Goal: Transaction & Acquisition: Subscribe to service/newsletter

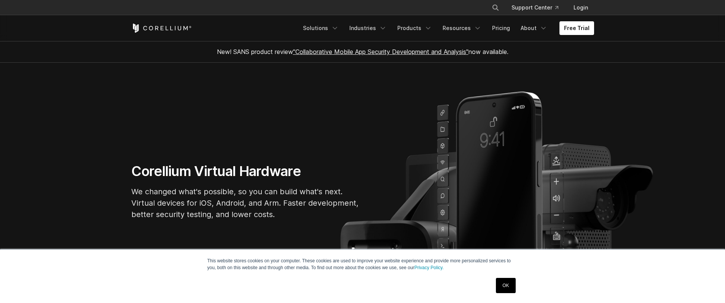
click at [508, 285] on link "OK" at bounding box center [505, 285] width 19 height 15
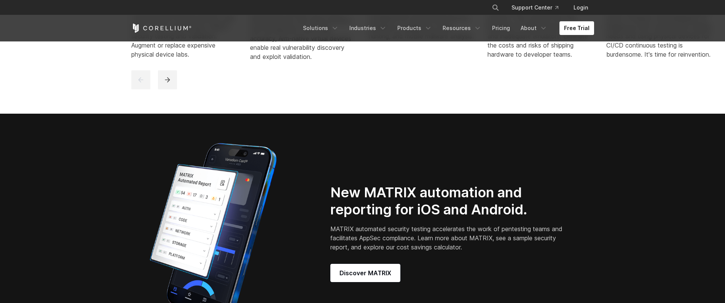
scroll to position [616, 0]
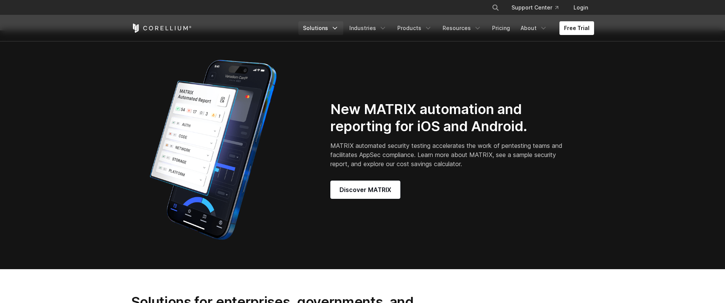
click at [338, 27] on icon "Navigation Menu" at bounding box center [335, 28] width 8 height 8
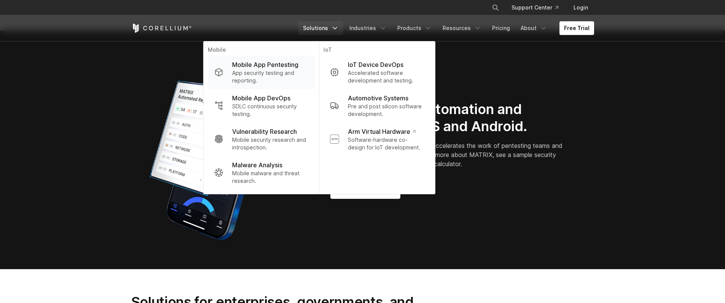
click at [295, 67] on p "Mobile App Pentesting" at bounding box center [265, 64] width 66 height 9
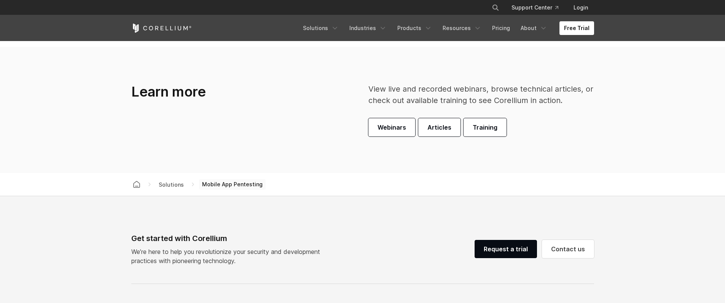
scroll to position [2102, 0]
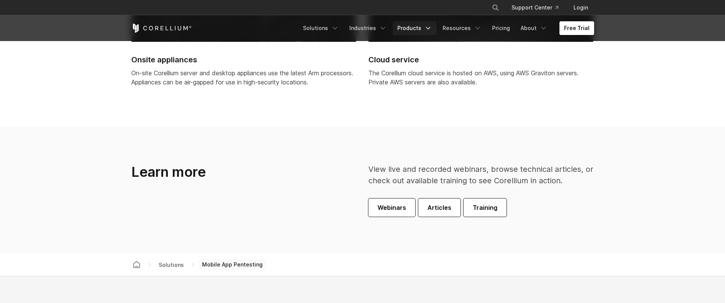
click at [436, 24] on link "Products" at bounding box center [415, 28] width 44 height 14
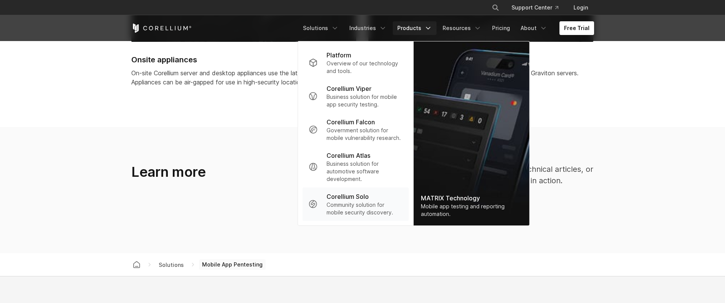
click at [394, 194] on div "Corellium Solo" at bounding box center [365, 196] width 76 height 9
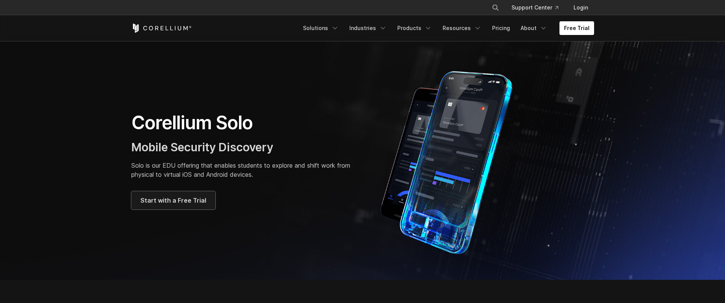
click at [190, 198] on span "Start with a Free Trial" at bounding box center [173, 200] width 66 height 9
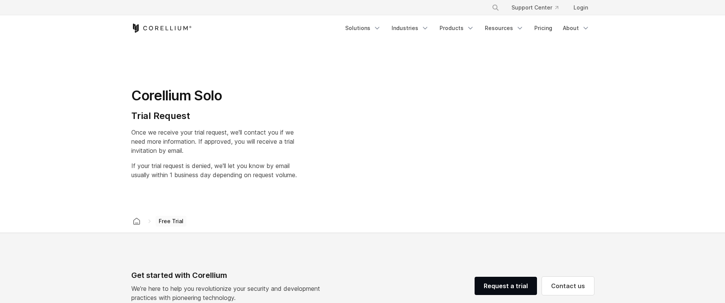
select select "**"
